Goal: Task Accomplishment & Management: Use online tool/utility

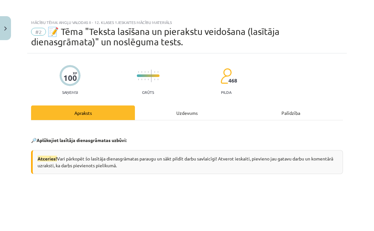
scroll to position [171, 0]
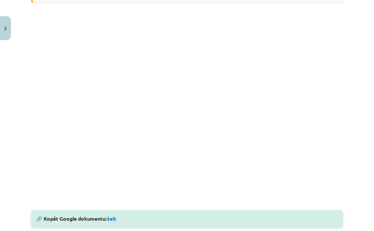
click at [4, 22] on button "Close" at bounding box center [5, 28] width 11 height 24
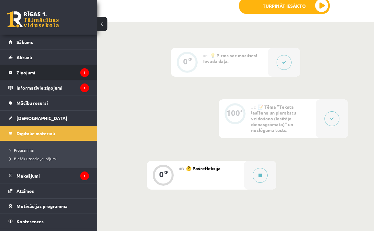
click at [44, 75] on legend "Ziņojumi 1" at bounding box center [53, 72] width 73 height 15
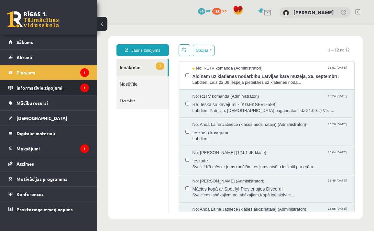
click at [56, 88] on legend "Informatīvie ziņojumi 1" at bounding box center [53, 87] width 73 height 15
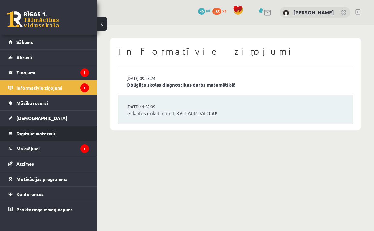
click at [43, 134] on span "Digitālie materiāli" at bounding box center [36, 134] width 39 height 6
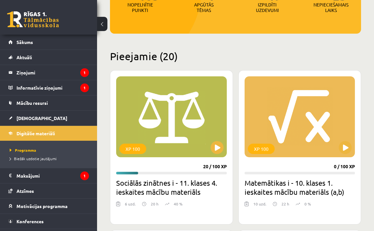
scroll to position [115, 0]
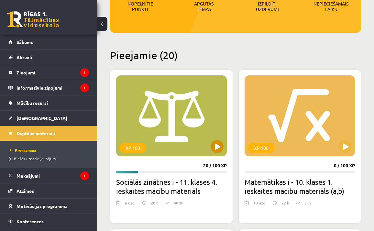
click at [216, 147] on button at bounding box center [217, 146] width 13 height 13
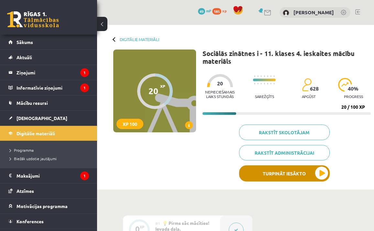
click at [266, 176] on button "Turpināt iesākto" at bounding box center [284, 174] width 91 height 16
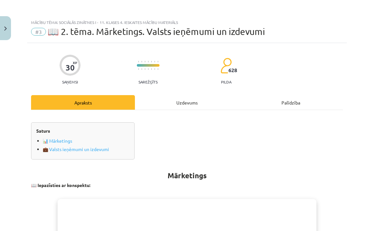
click at [5, 30] on img "Close" at bounding box center [5, 29] width 3 height 4
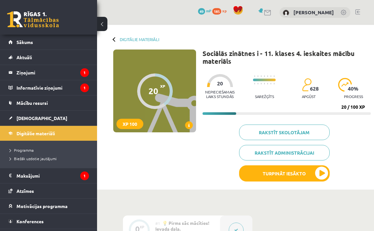
click at [114, 39] on div at bounding box center [115, 39] width 5 height 5
click at [126, 40] on link "Digitālie materiāli" at bounding box center [140, 39] width 40 height 5
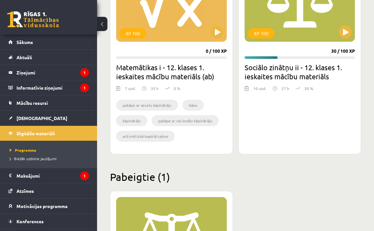
scroll to position [1987, 0]
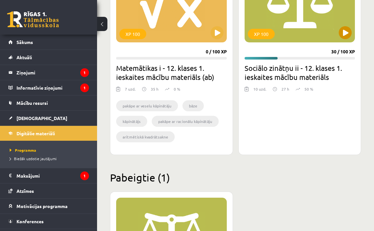
click at [343, 36] on button at bounding box center [345, 32] width 13 height 13
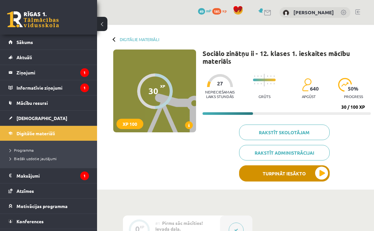
click at [271, 174] on button "Turpināt iesākto" at bounding box center [284, 174] width 91 height 16
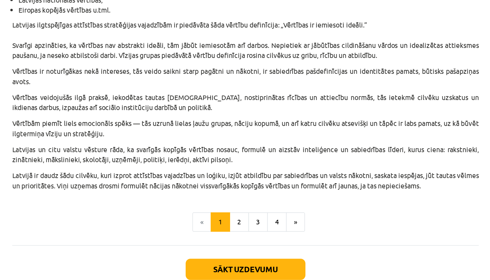
scroll to position [354, 0]
click at [205, 224] on button "Sākt uzdevumu" at bounding box center [245, 231] width 80 height 14
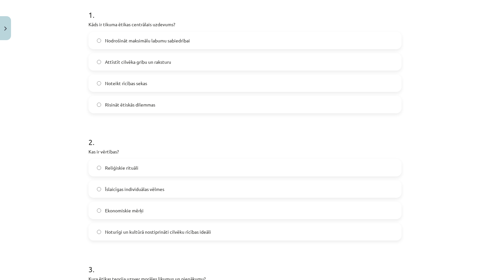
scroll to position [131, 0]
click at [177, 227] on span "Noturīgi un kultūrā nostiprināti cilvēku rīcības ideāli" at bounding box center [158, 230] width 106 height 7
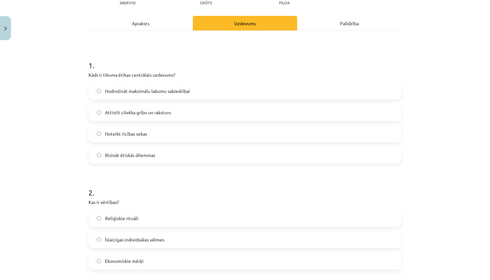
scroll to position [73, 0]
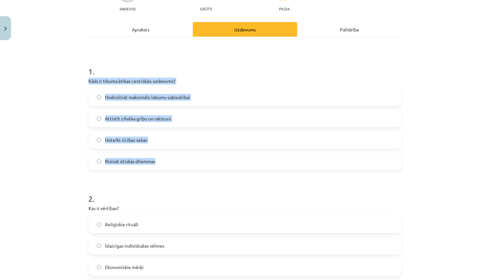
drag, startPoint x: 166, startPoint y: 167, endPoint x: 88, endPoint y: 80, distance: 116.8
copy div "Kāds ir tikuma ētikas centrālais uzdevums? Nodrošināt maksimālu labumu sabiedrī…"
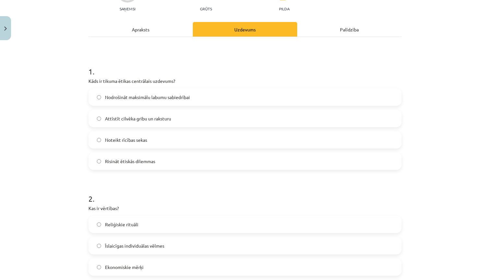
click at [145, 183] on h1 "2 ." at bounding box center [244, 193] width 313 height 20
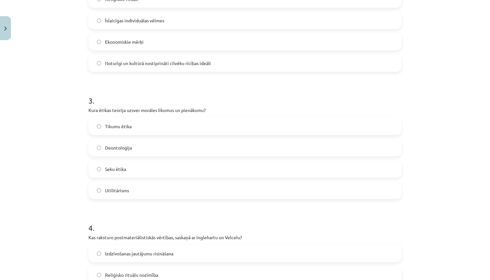
scroll to position [297, 0]
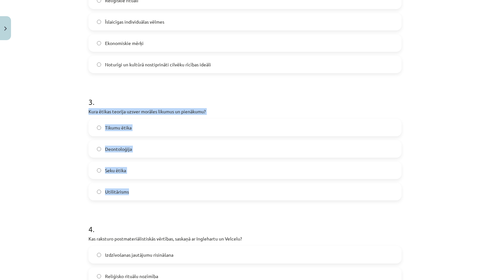
drag, startPoint x: 138, startPoint y: 194, endPoint x: 86, endPoint y: 109, distance: 99.6
click at [86, 109] on div "10 XP Saņemsi Grūts 640 pilda Apraksts Uzdevums Palīdzība 1 . Kāds ir tikuma ēt…" at bounding box center [245, 130] width 321 height 768
copy div "Kura ētikas teorija uzsver morāles likumus un pienākumu? Tikumu ētika Deontoloģ…"
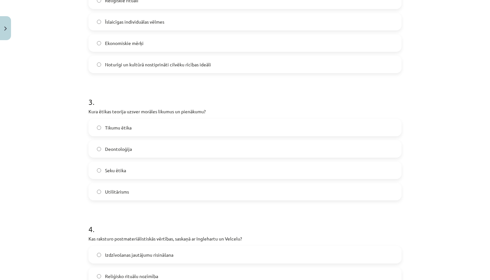
click at [46, 92] on div "Mācību tēma: Sociālo zinātņu ii - 12. klases 1. ieskaites mācību materiāls #6 4…" at bounding box center [245, 140] width 490 height 280
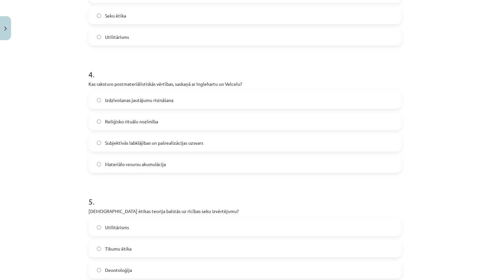
scroll to position [453, 0]
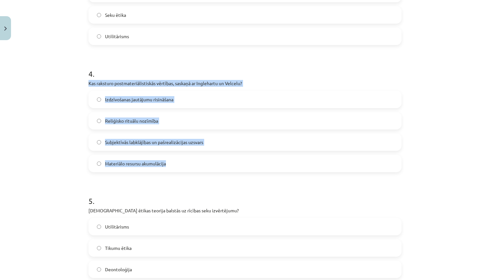
drag, startPoint x: 172, startPoint y: 167, endPoint x: 86, endPoint y: 83, distance: 120.0
copy div "Kas raksturo postmateriālistiskās vērtības, saskaņā ar Inglehartu un Velcelu? I…"
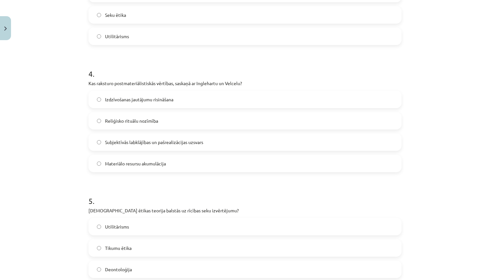
click at [32, 109] on div "Mācību tēma: Sociālo zinātņu ii - 12. klases 1. ieskaites mācību materiāls #6 4…" at bounding box center [245, 140] width 490 height 280
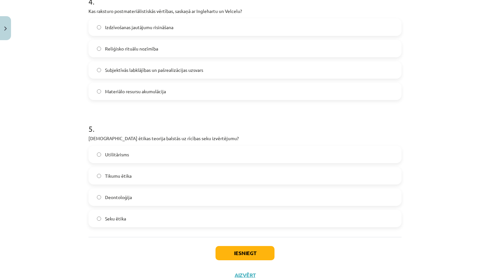
scroll to position [523, 0]
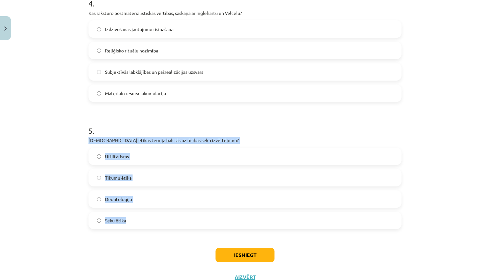
drag, startPoint x: 143, startPoint y: 220, endPoint x: 88, endPoint y: 142, distance: 95.3
copy div "Kura ētikas teorija balstās uz rīcības seku izvērtējumu? Utilitārisms Tikumu ēt…"
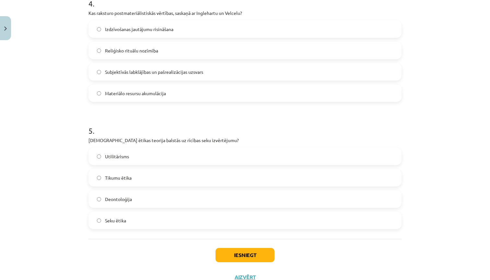
click at [146, 124] on h1 "5 ." at bounding box center [244, 125] width 313 height 20
click at [259, 231] on button "Iesniegt" at bounding box center [244, 255] width 59 height 14
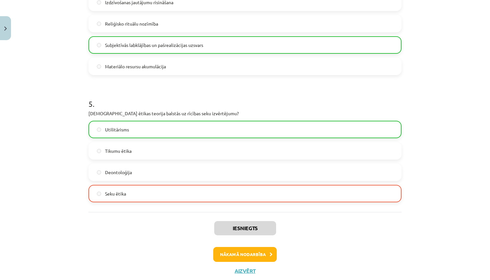
click at [251, 231] on button "Nākamā nodarbība" at bounding box center [244, 254] width 63 height 15
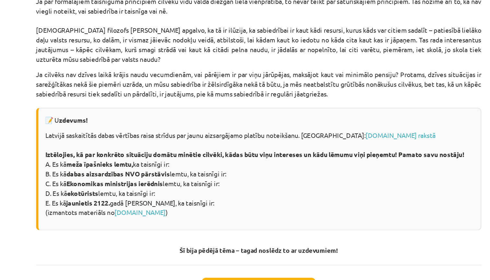
scroll to position [794, 0]
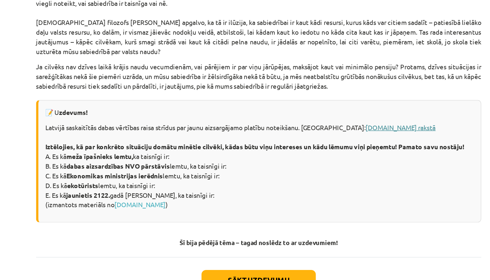
click at [320, 170] on link "LSM.lv rakstā" at bounding box center [344, 173] width 49 height 6
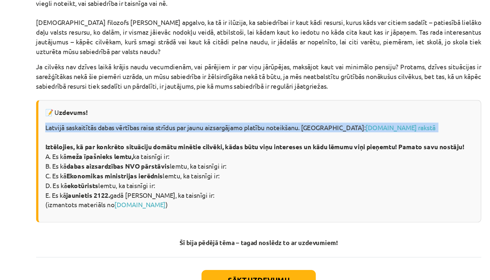
drag, startPoint x: 29, startPoint y: 97, endPoint x: 51, endPoint y: 103, distance: 23.0
click at [88, 154] on div "📝 U zdevums! Latvijā saskaitītās dabas vērtības raisa strīdus par jaunu aizsarg…" at bounding box center [244, 197] width 313 height 86
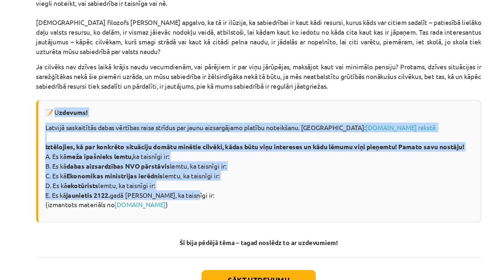
drag, startPoint x: 39, startPoint y: 85, endPoint x: 133, endPoint y: 145, distance: 112.1
click at [133, 154] on div "📝 U zdevums! Latvijā saskaitītās dabas vērtības raisa strīdus par jaunu aizsarg…" at bounding box center [244, 197] width 313 height 86
copy div "📝 U zdevums! Latvijā saskaitītās dabas vērtības raisa strīdus par jaunu aizsarg…"
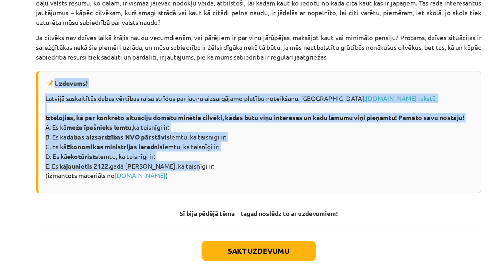
scroll to position [812, 0]
